Goal: Find specific page/section: Find specific page/section

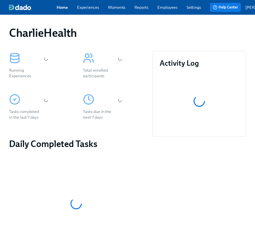
click at [153, 29] on div "CharlieHealth" at bounding box center [127, 33] width 237 height 14
click at [167, 14] on div "Home Experiences Moments Reports Employees Settings Review us on G2 Help Center…" at bounding box center [149, 7] width 298 height 15
click at [165, 10] on link "Employees" at bounding box center [167, 8] width 20 height 6
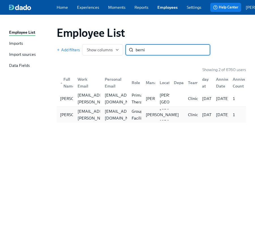
type input "berni"
click at [152, 118] on p "[PERSON_NAME]" at bounding box center [162, 115] width 33 height 6
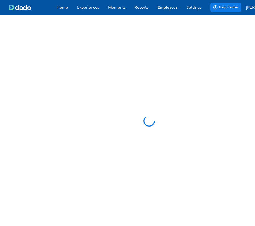
click at [152, 119] on div at bounding box center [149, 121] width 298 height 212
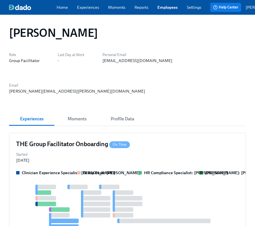
click at [168, 7] on link "Employees" at bounding box center [167, 8] width 20 height 6
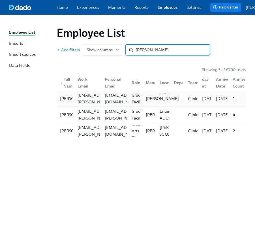
type input "[PERSON_NAME]"
click at [146, 101] on p "[PERSON_NAME]" at bounding box center [162, 99] width 33 height 6
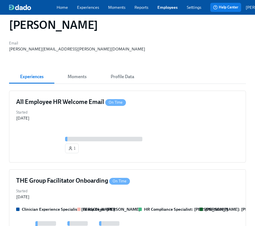
scroll to position [34, 0]
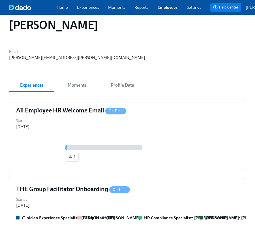
click at [59, 4] on div "Home Experiences Moments Reports Employees Settings Review us on G2 Help Center…" at bounding box center [149, 7] width 298 height 15
click at [73, 8] on div "Home Experiences Moments Reports Employees Settings Review us on G2" at bounding box center [134, 8] width 154 height 6
click at [65, 9] on link "Home" at bounding box center [62, 8] width 11 height 6
